Goal: Information Seeking & Learning: Learn about a topic

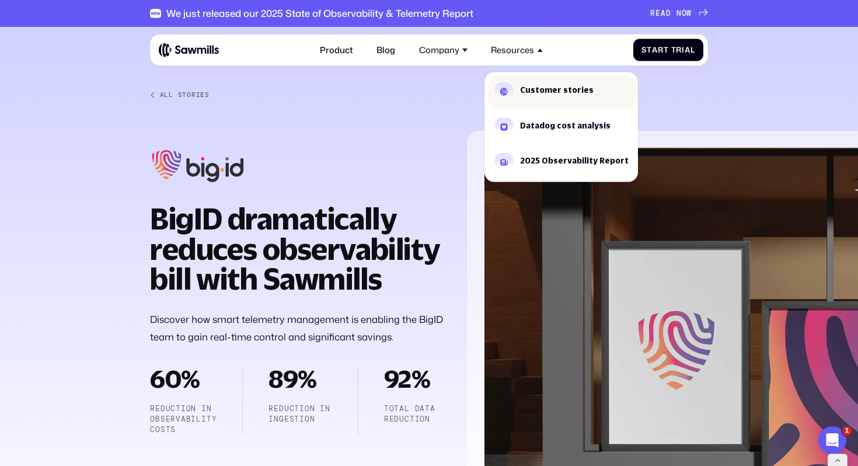
click at [519, 82] on link "Customer stories" at bounding box center [561, 91] width 147 height 32
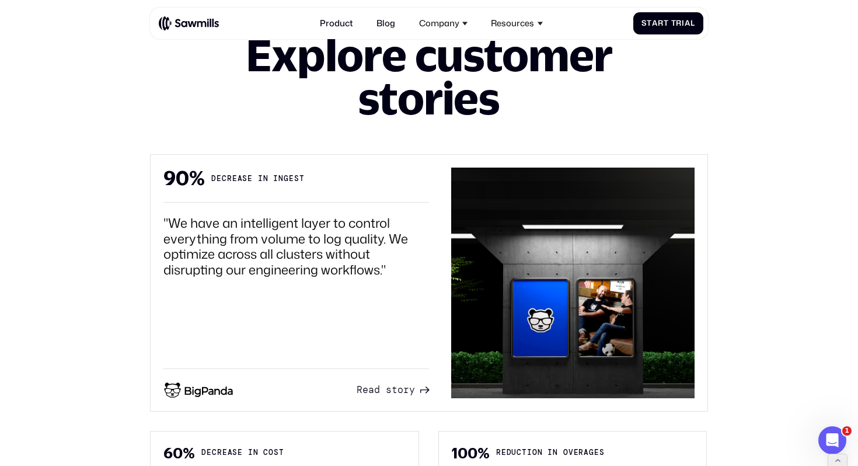
scroll to position [508, 0]
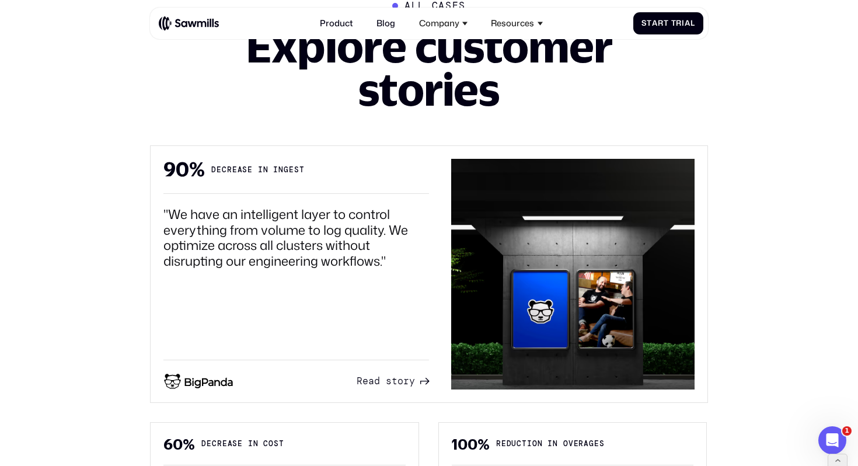
click at [392, 387] on link "R e a d s t o r y R e a d s t o r y" at bounding box center [393, 381] width 72 height 16
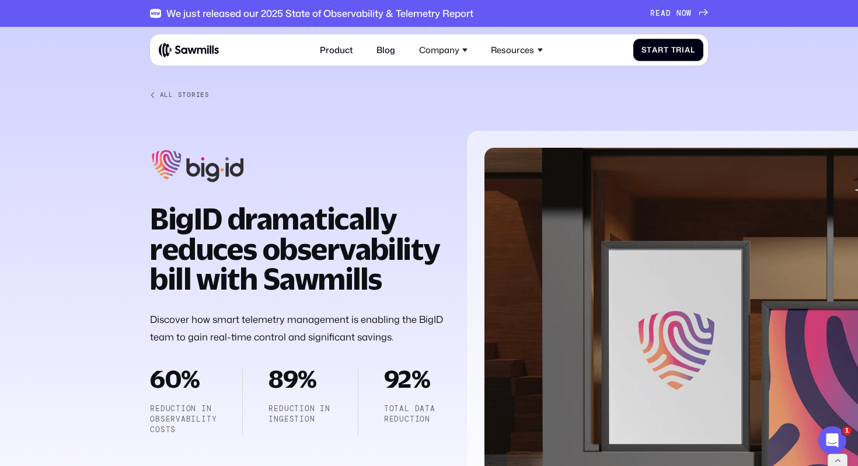
click at [11, 225] on div at bounding box center [429, 295] width 858 height 536
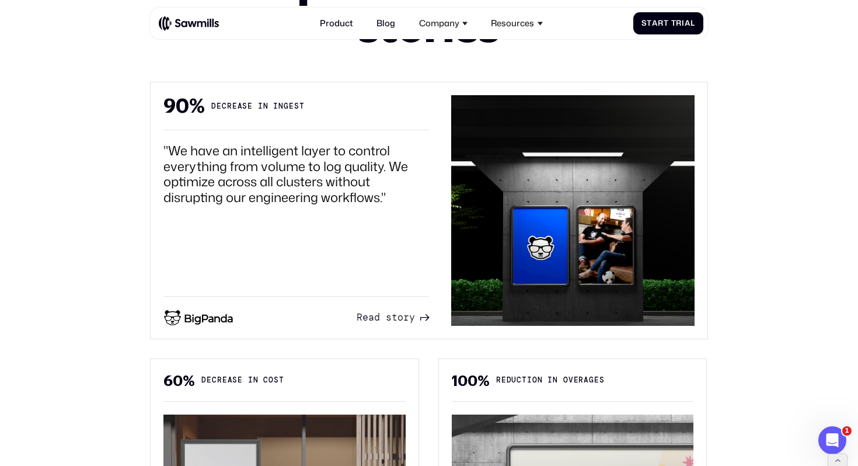
scroll to position [571, 0]
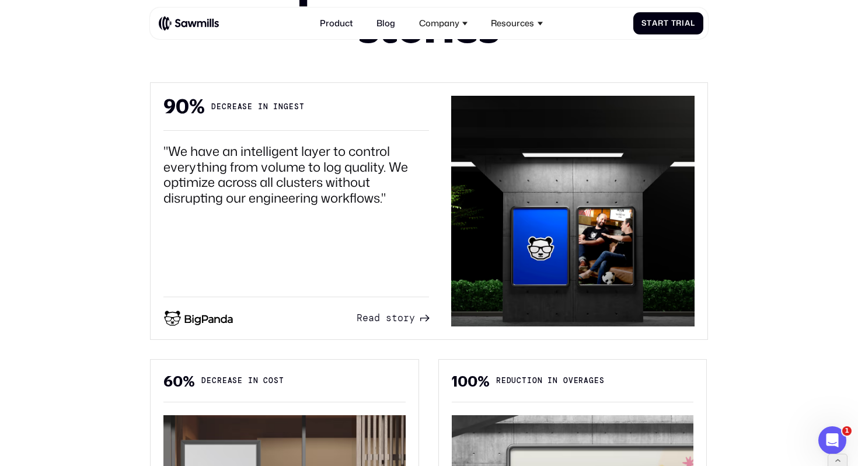
click at [387, 319] on span "s" at bounding box center [389, 318] width 6 height 12
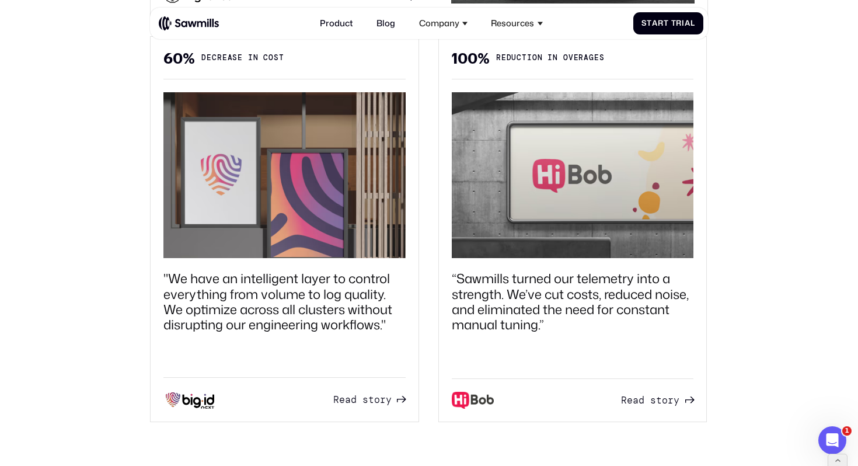
scroll to position [896, 0]
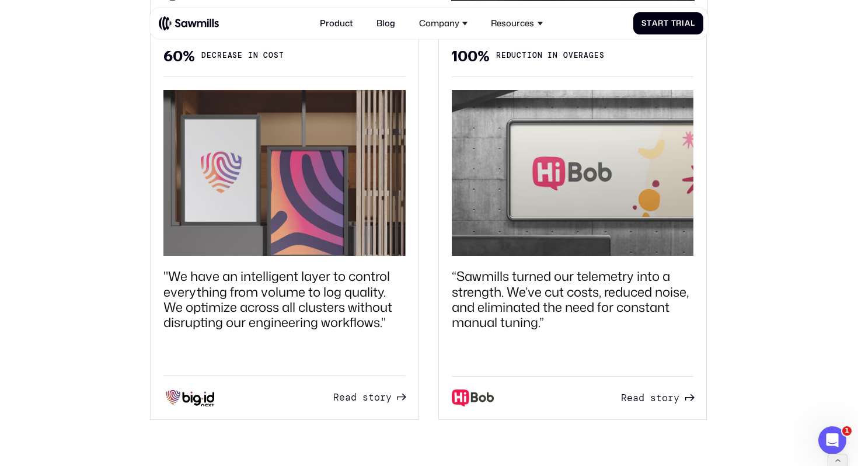
click at [351, 396] on span "d" at bounding box center [354, 398] width 6 height 12
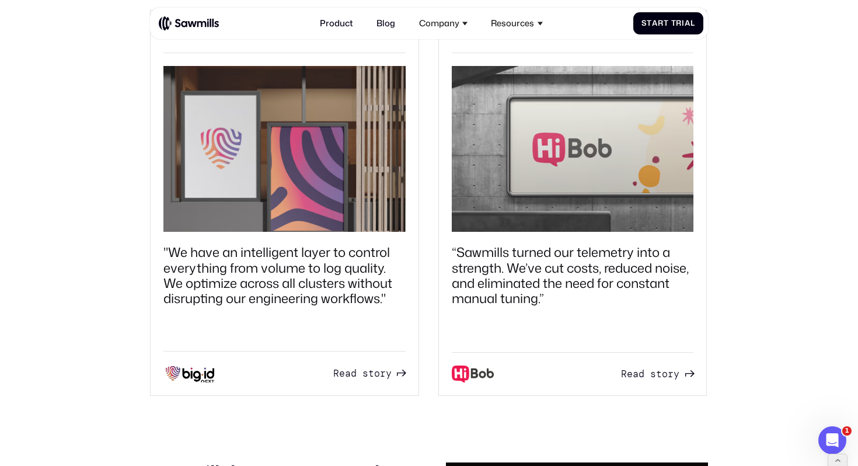
scroll to position [942, 0]
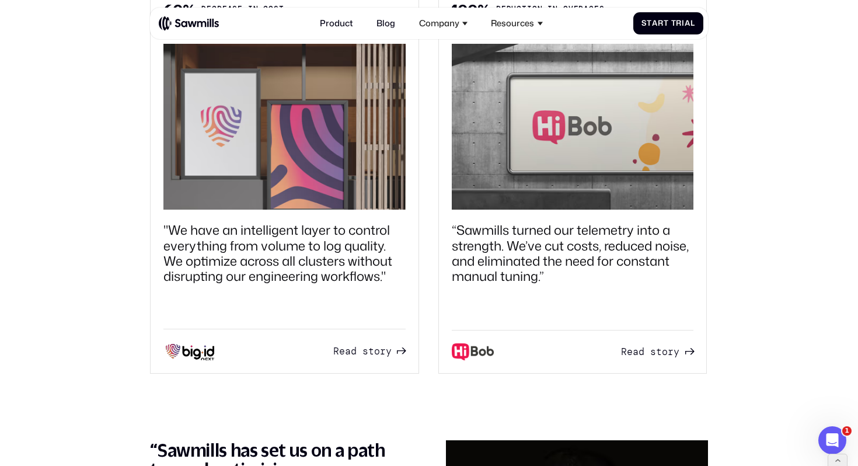
click at [649, 352] on span at bounding box center [647, 352] width 6 height 12
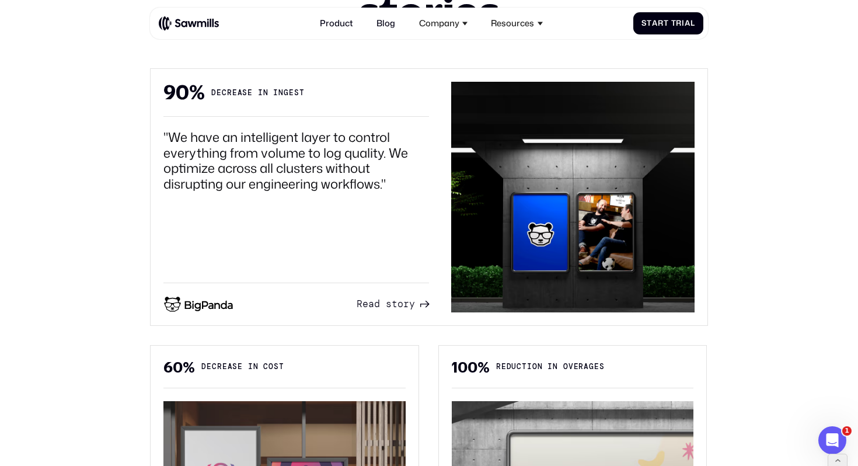
scroll to position [608, 0]
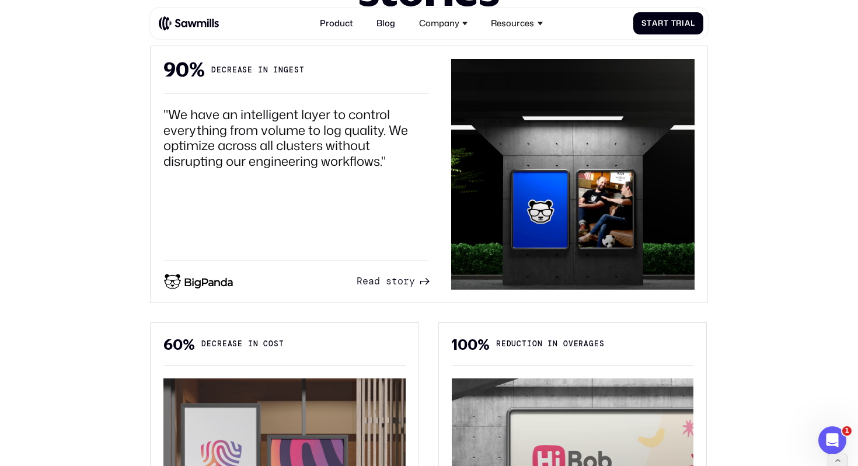
click at [384, 281] on span at bounding box center [383, 281] width 6 height 12
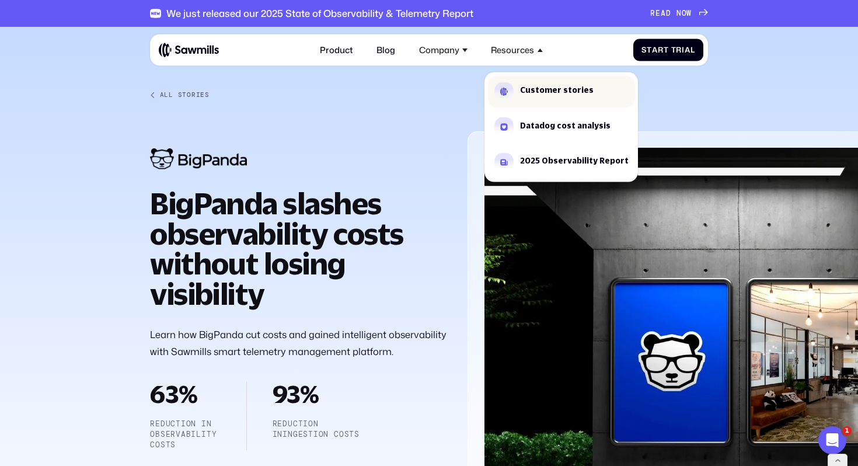
click at [526, 93] on div "Customer stories" at bounding box center [557, 90] width 74 height 8
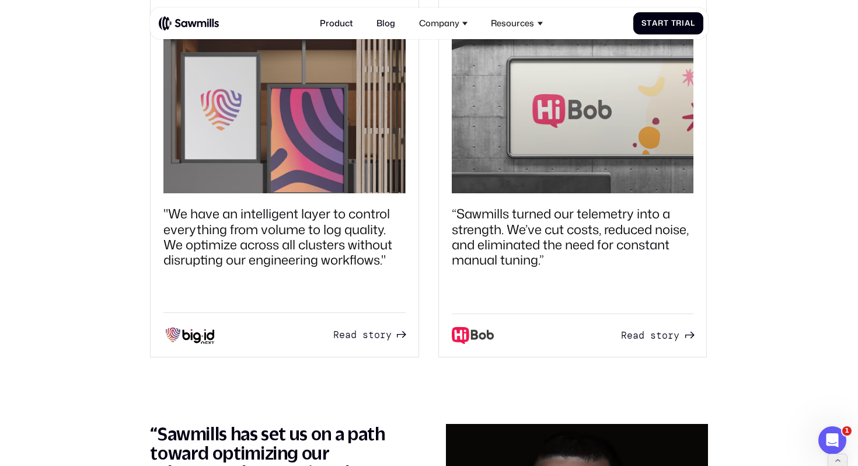
scroll to position [1074, 0]
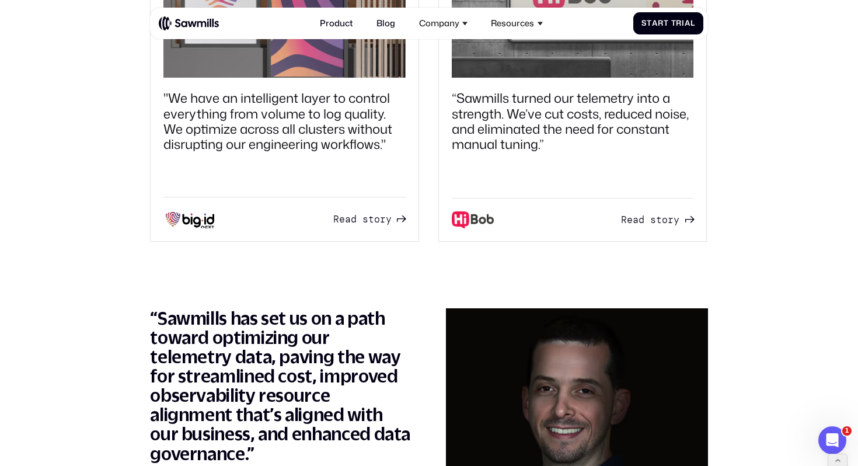
click at [652, 226] on link "R e a d s t o r y R e a d s t o r y" at bounding box center [657, 219] width 72 height 17
